Goal: Task Accomplishment & Management: Complete application form

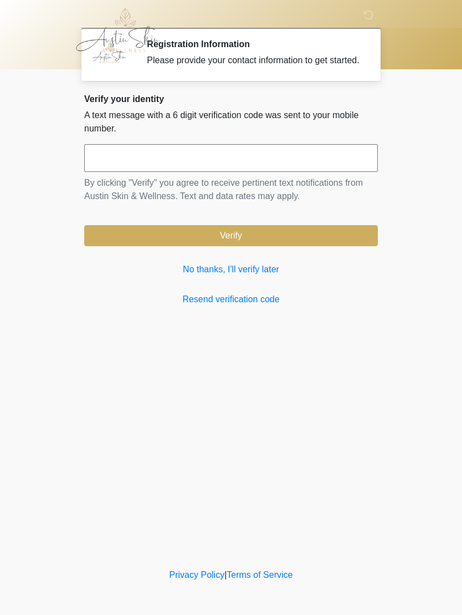
click at [263, 276] on link "No thanks, I'll verify later" at bounding box center [231, 269] width 294 height 13
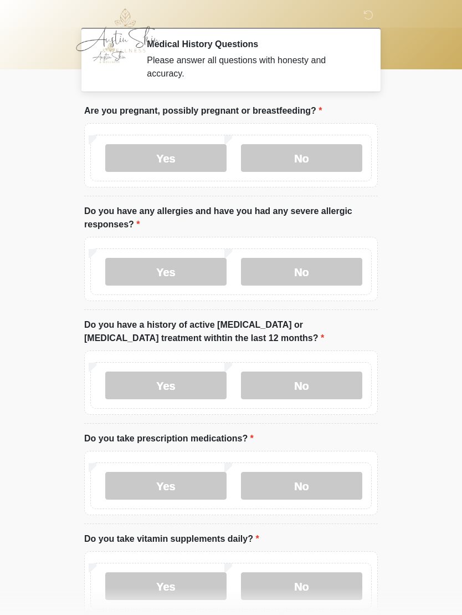
click at [298, 159] on label "No" at bounding box center [301, 158] width 121 height 28
click at [315, 273] on label "No" at bounding box center [301, 272] width 121 height 28
click at [317, 391] on label "No" at bounding box center [301, 385] width 121 height 28
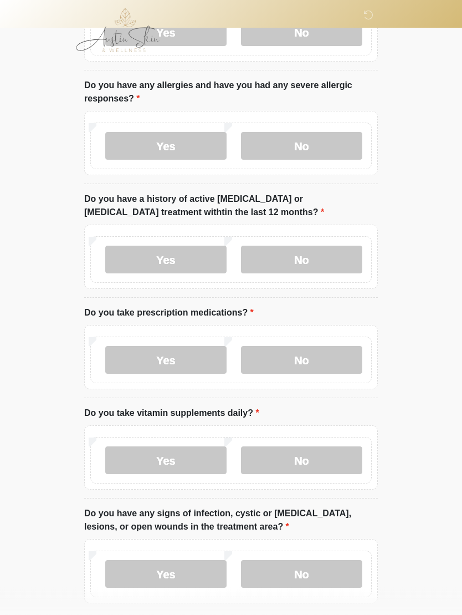
click at [160, 362] on label "Yes" at bounding box center [165, 360] width 121 height 28
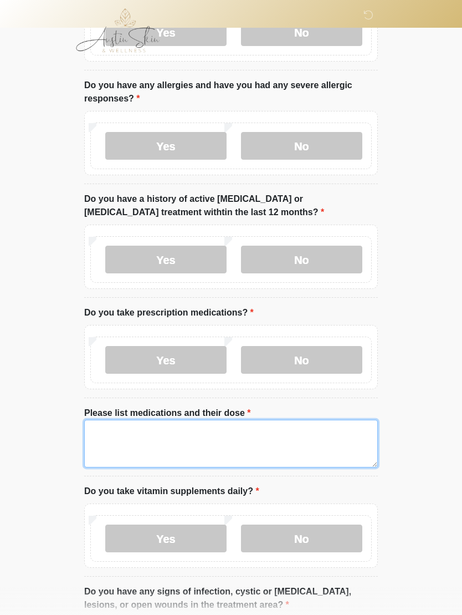
click at [238, 451] on textarea "Please list medications and their dose" at bounding box center [231, 444] width 294 height 48
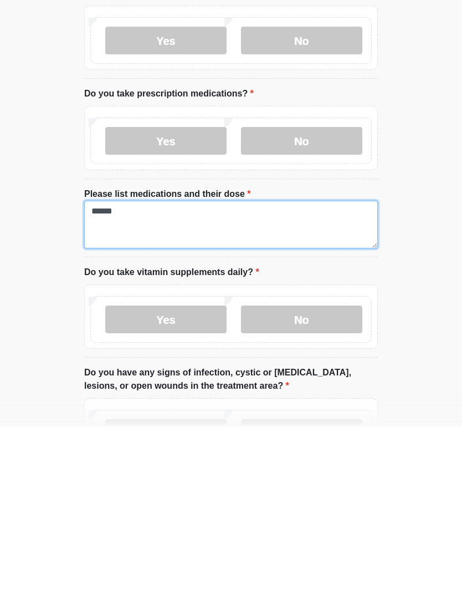
type textarea "*******"
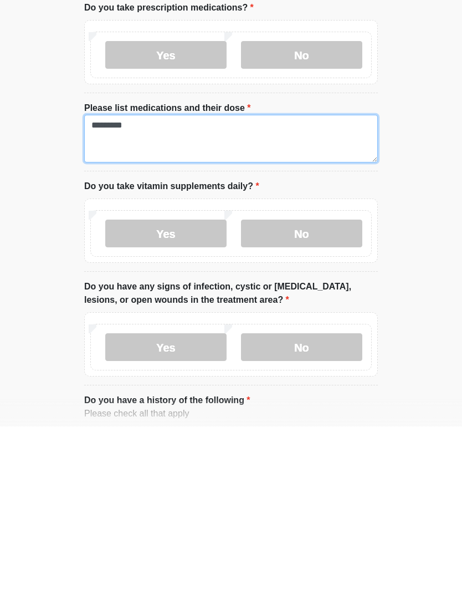
type textarea "*********"
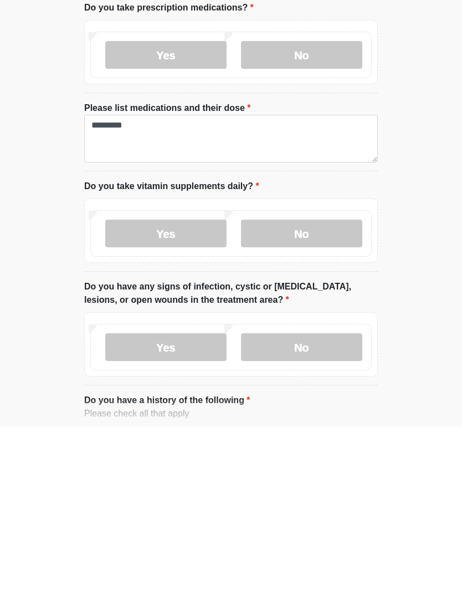
click at [177, 408] on label "Yes" at bounding box center [165, 422] width 121 height 28
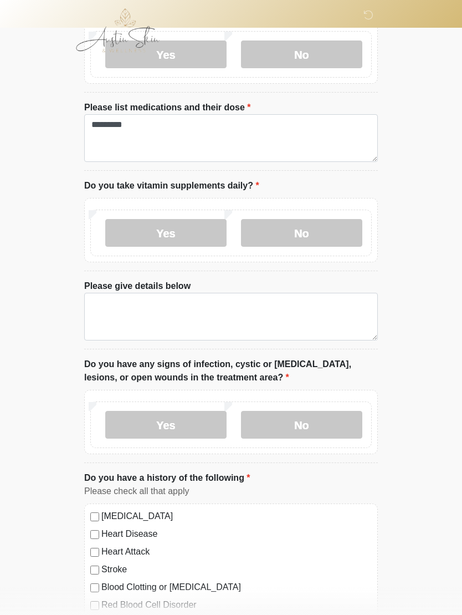
click at [314, 238] on label "No" at bounding box center [301, 233] width 121 height 28
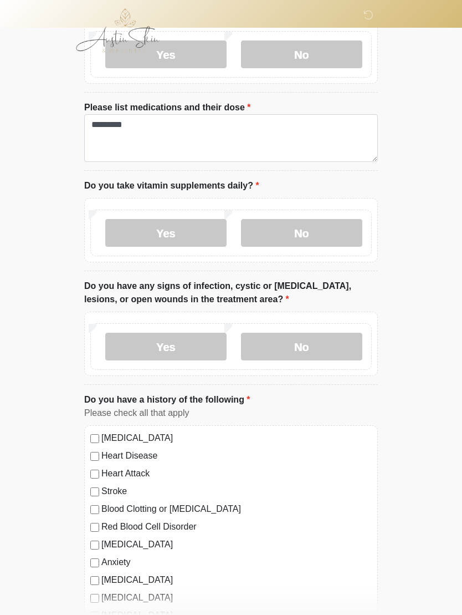
click at [309, 347] on label "No" at bounding box center [301, 347] width 121 height 28
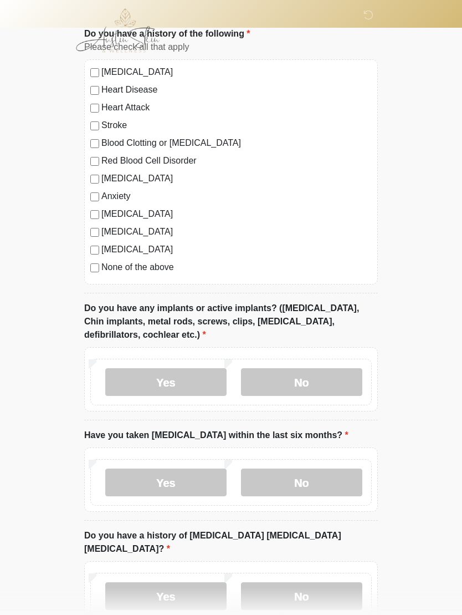
scroll to position [799, 0]
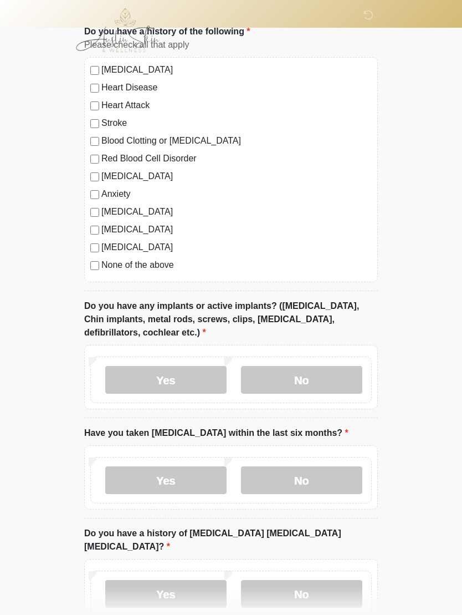
click at [343, 380] on label "No" at bounding box center [301, 380] width 121 height 28
click at [328, 481] on label "No" at bounding box center [301, 480] width 121 height 28
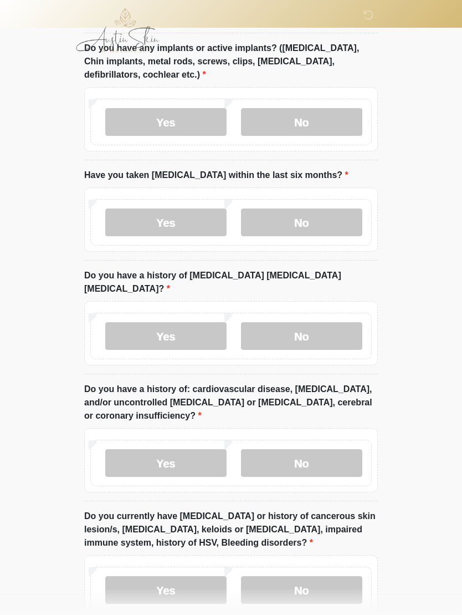
scroll to position [1059, 0]
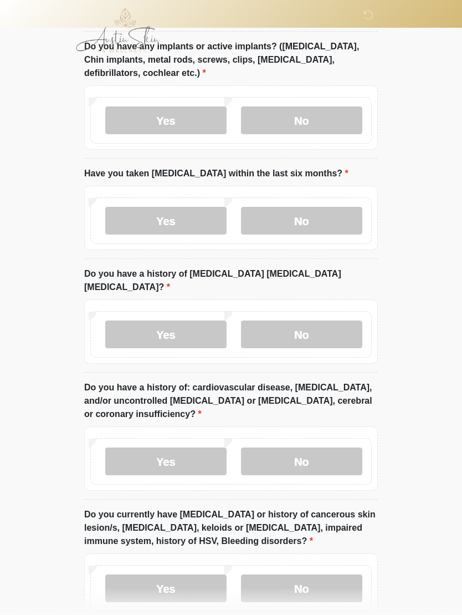
click at [311, 320] on label "No" at bounding box center [301, 334] width 121 height 28
click at [323, 449] on label "No" at bounding box center [301, 461] width 121 height 28
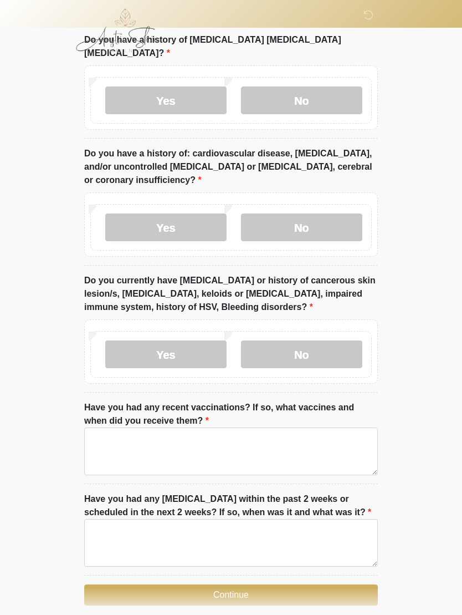
scroll to position [1302, 0]
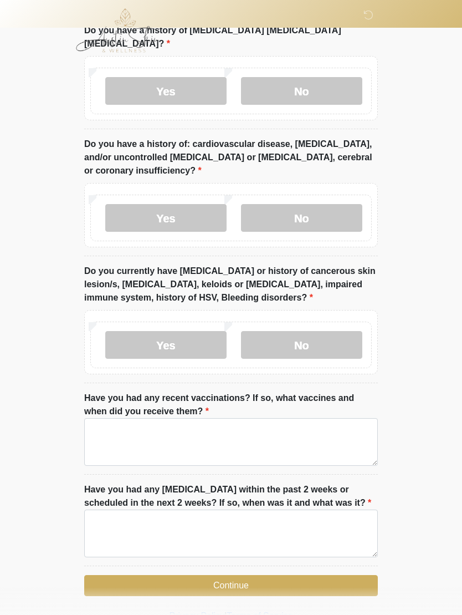
click at [344, 331] on label "No" at bounding box center [301, 345] width 121 height 28
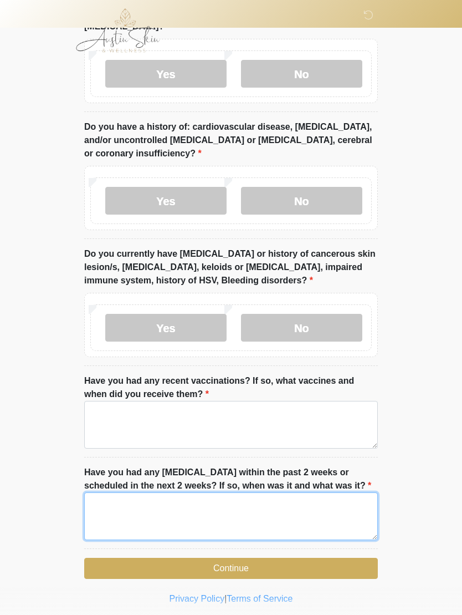
click at [196, 522] on textarea "Have you had any dental procedures within the past 2 weeks or scheduled in the …" at bounding box center [231, 516] width 294 height 48
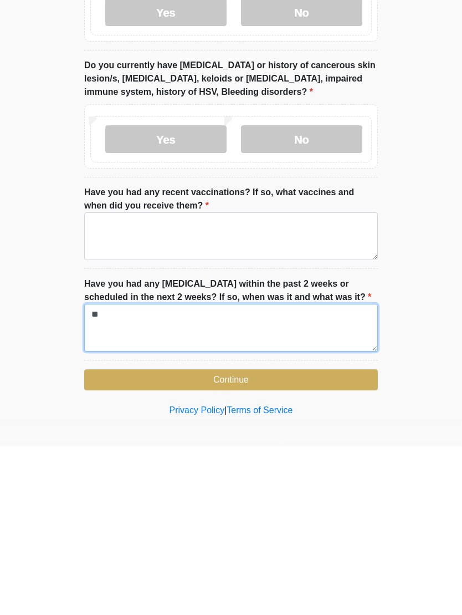
type textarea "**"
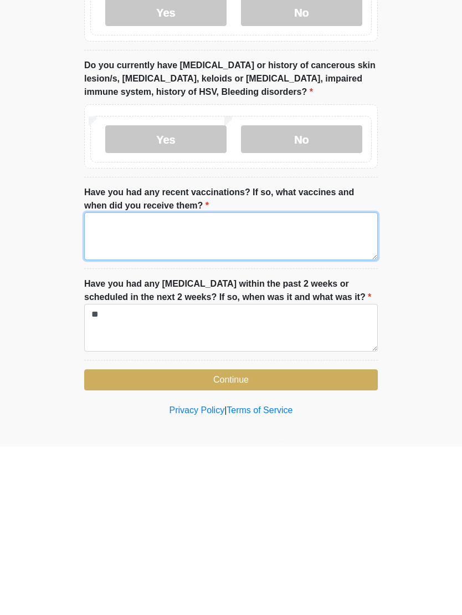
click at [254, 381] on textarea "Have you had any recent vaccinations? If so, what vaccines and when did you rec…" at bounding box center [231, 405] width 294 height 48
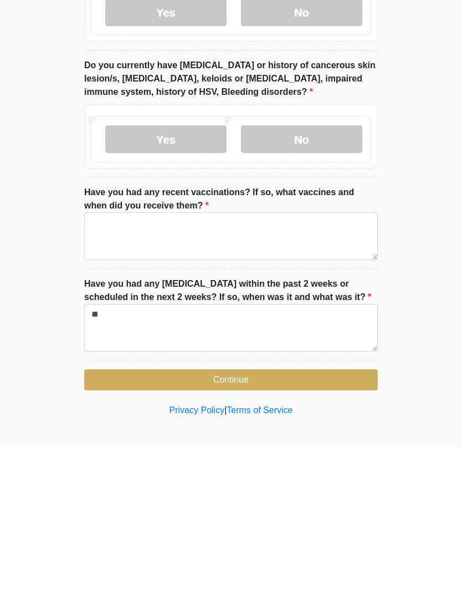
click at [293, 538] on button "Continue" at bounding box center [231, 548] width 294 height 21
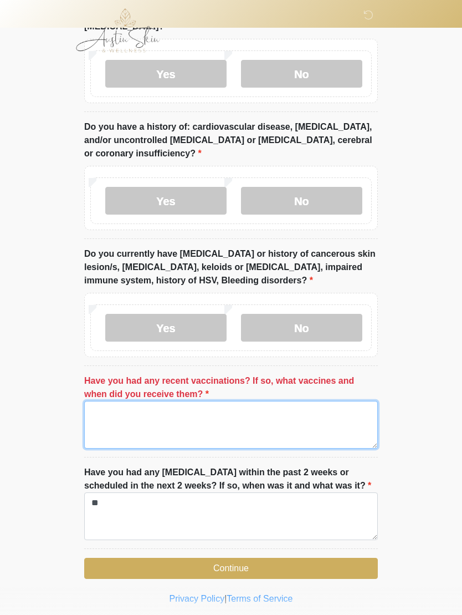
click at [257, 408] on textarea "Have you had any recent vaccinations? If so, what vaccines and when did you rec…" at bounding box center [231, 425] width 294 height 48
type textarea "*"
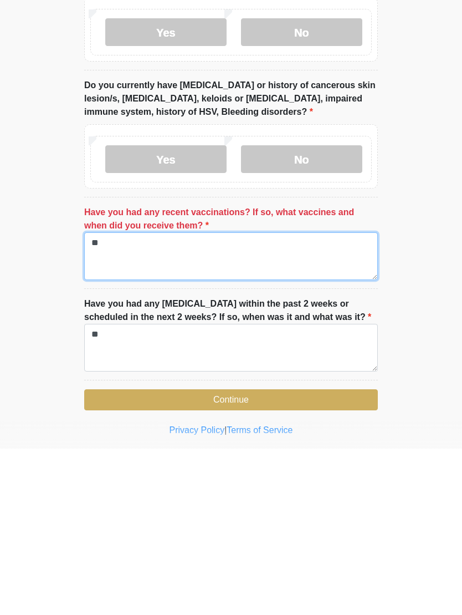
type textarea "**"
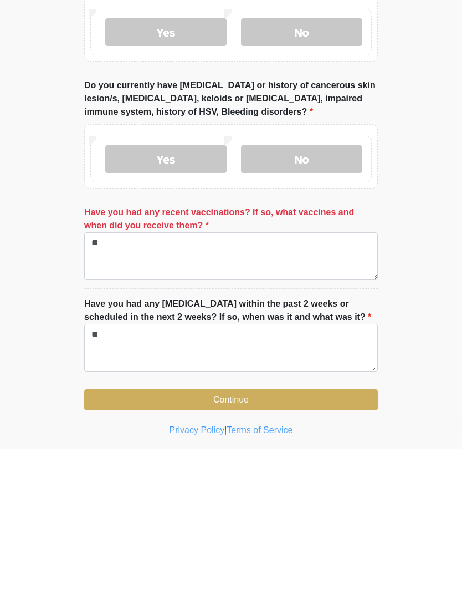
click at [301, 555] on button "Continue" at bounding box center [231, 565] width 294 height 21
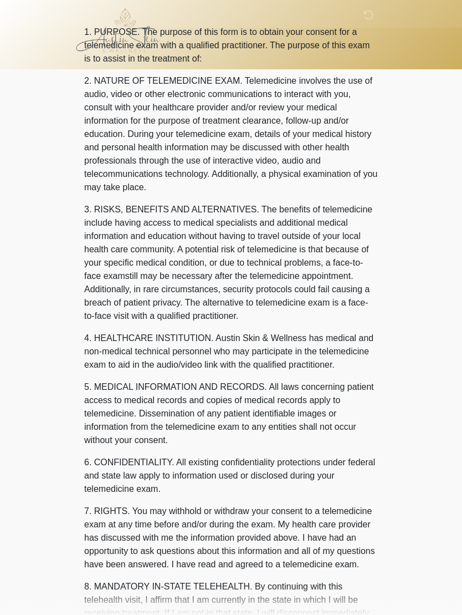
scroll to position [0, 0]
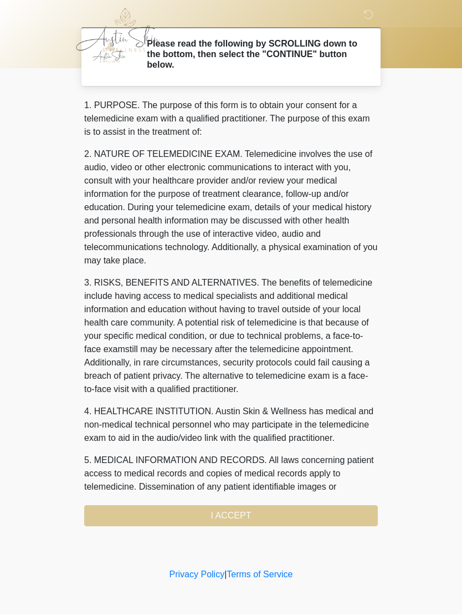
click at [287, 517] on div "1. PURPOSE. The purpose of this form is to obtain your consent for a telemedici…" at bounding box center [231, 312] width 294 height 427
click at [253, 517] on div "1. PURPOSE. The purpose of this form is to obtain your consent for a telemedici…" at bounding box center [231, 312] width 294 height 427
click at [280, 518] on div "1. PURPOSE. The purpose of this form is to obtain your consent for a telemedici…" at bounding box center [231, 312] width 294 height 427
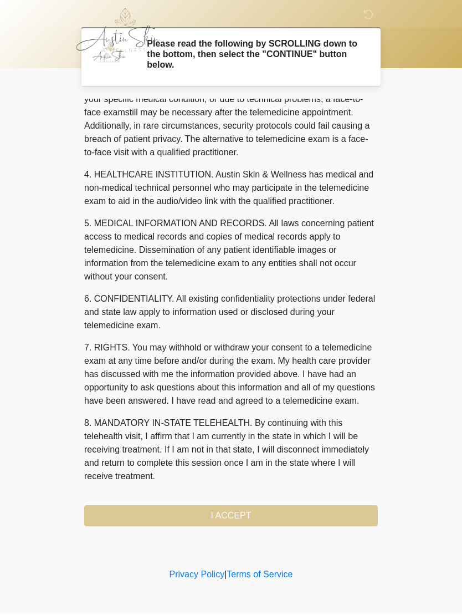
scroll to position [277, 0]
click at [279, 522] on button "I ACCEPT" at bounding box center [231, 515] width 294 height 21
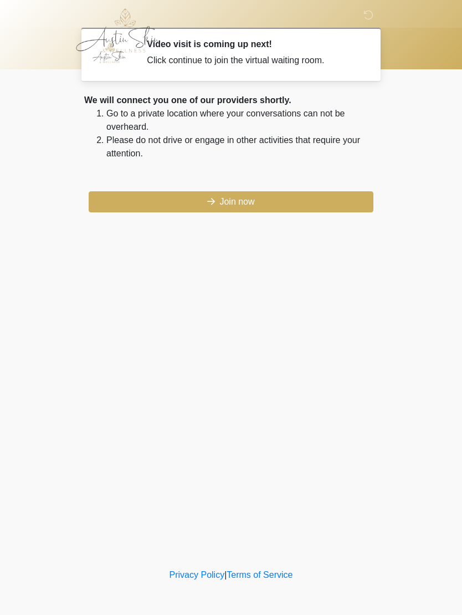
click at [277, 204] on button "Join now" at bounding box center [231, 201] width 285 height 21
